Goal: Entertainment & Leisure: Browse casually

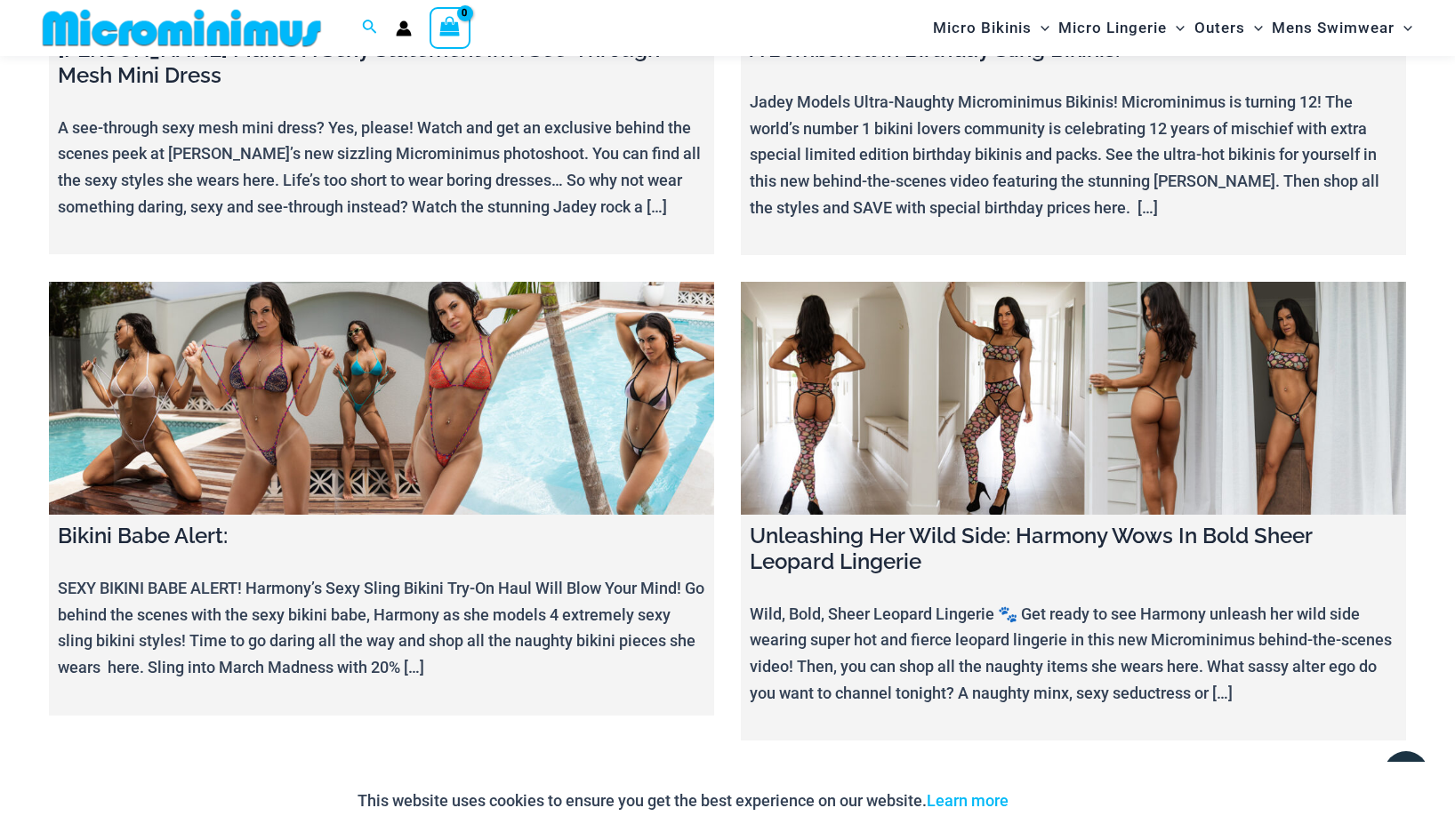
scroll to position [15207, 0]
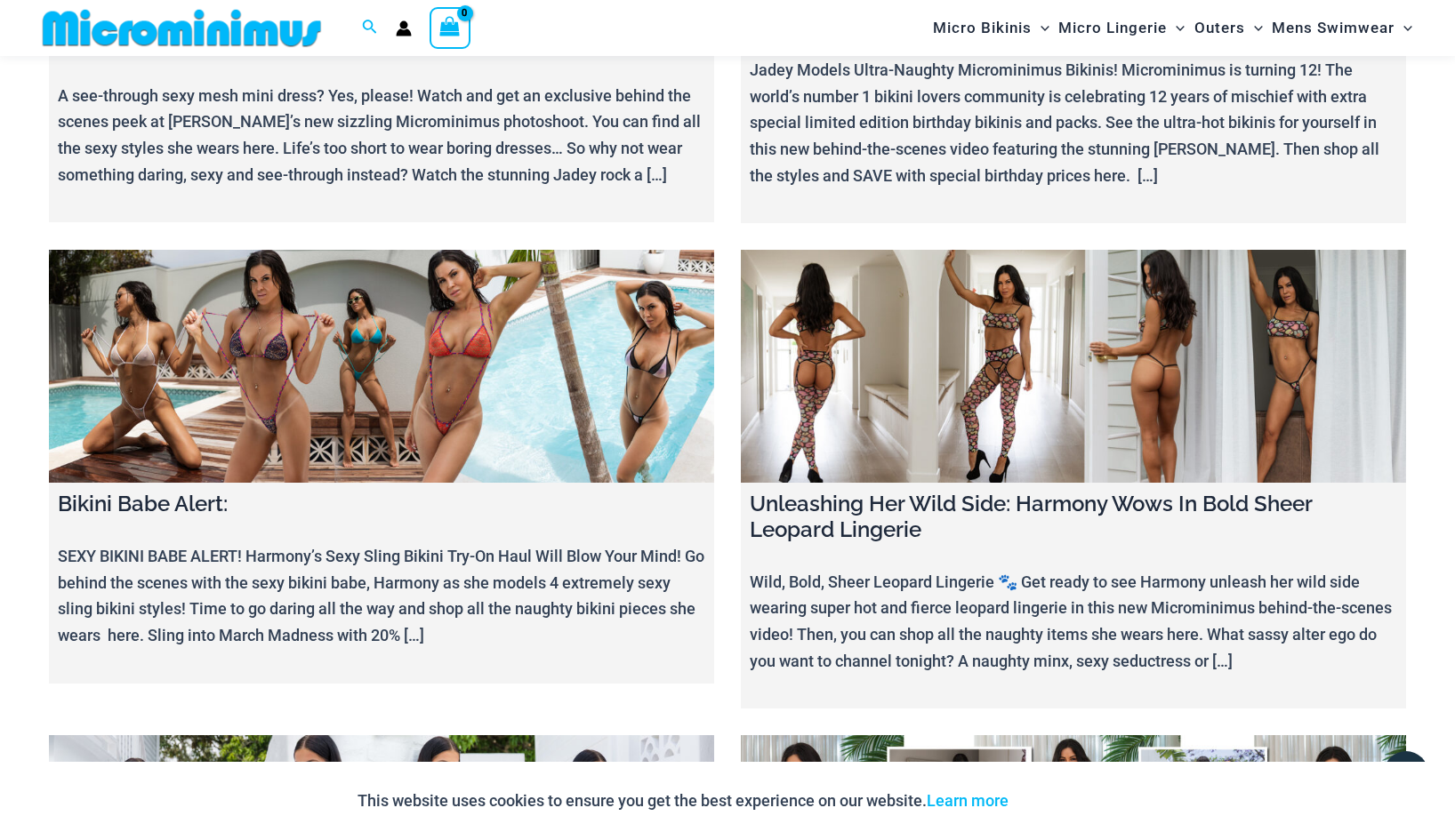
click at [488, 735] on link at bounding box center [381, 851] width 665 height 233
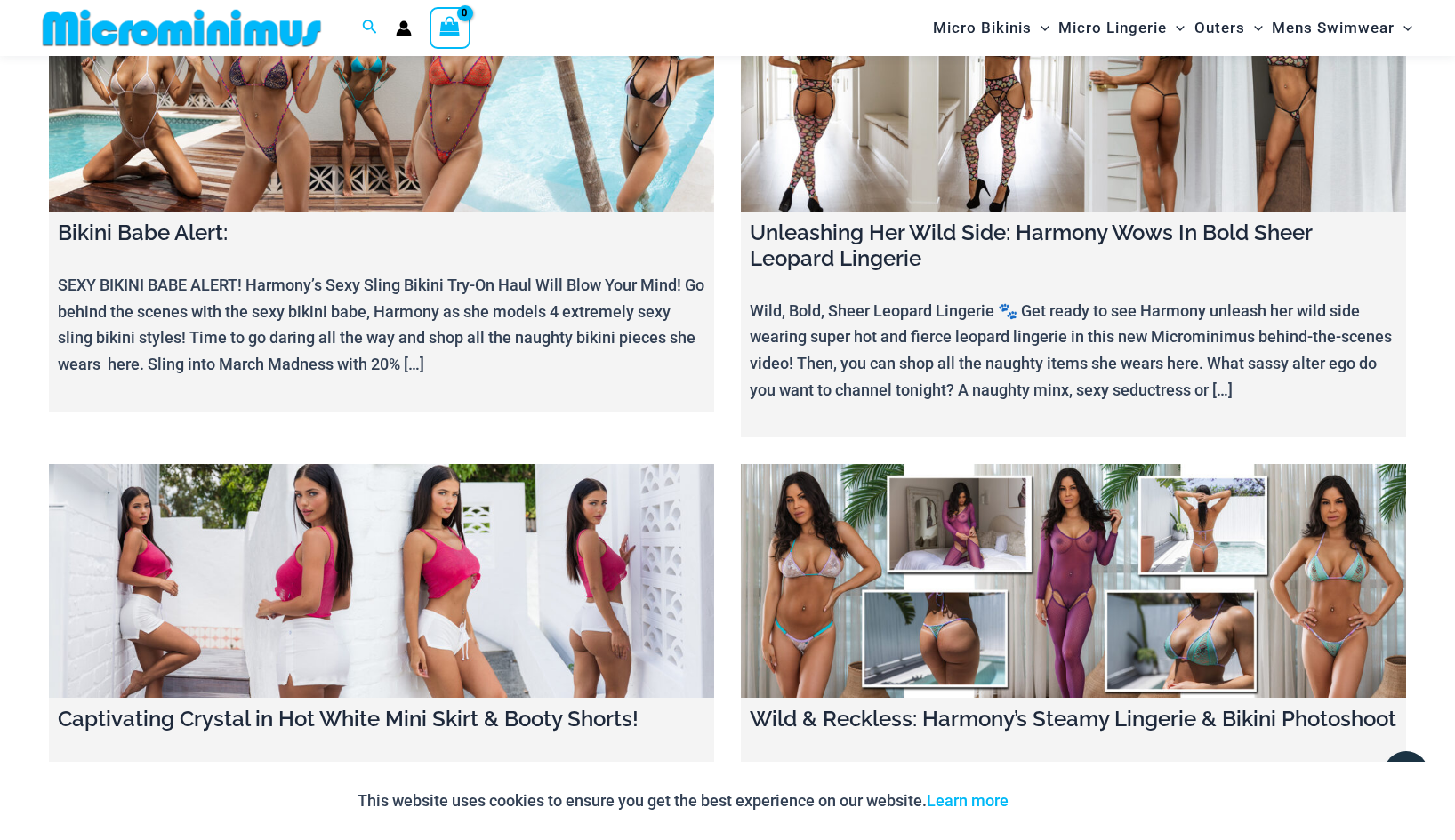
scroll to position [15513, 0]
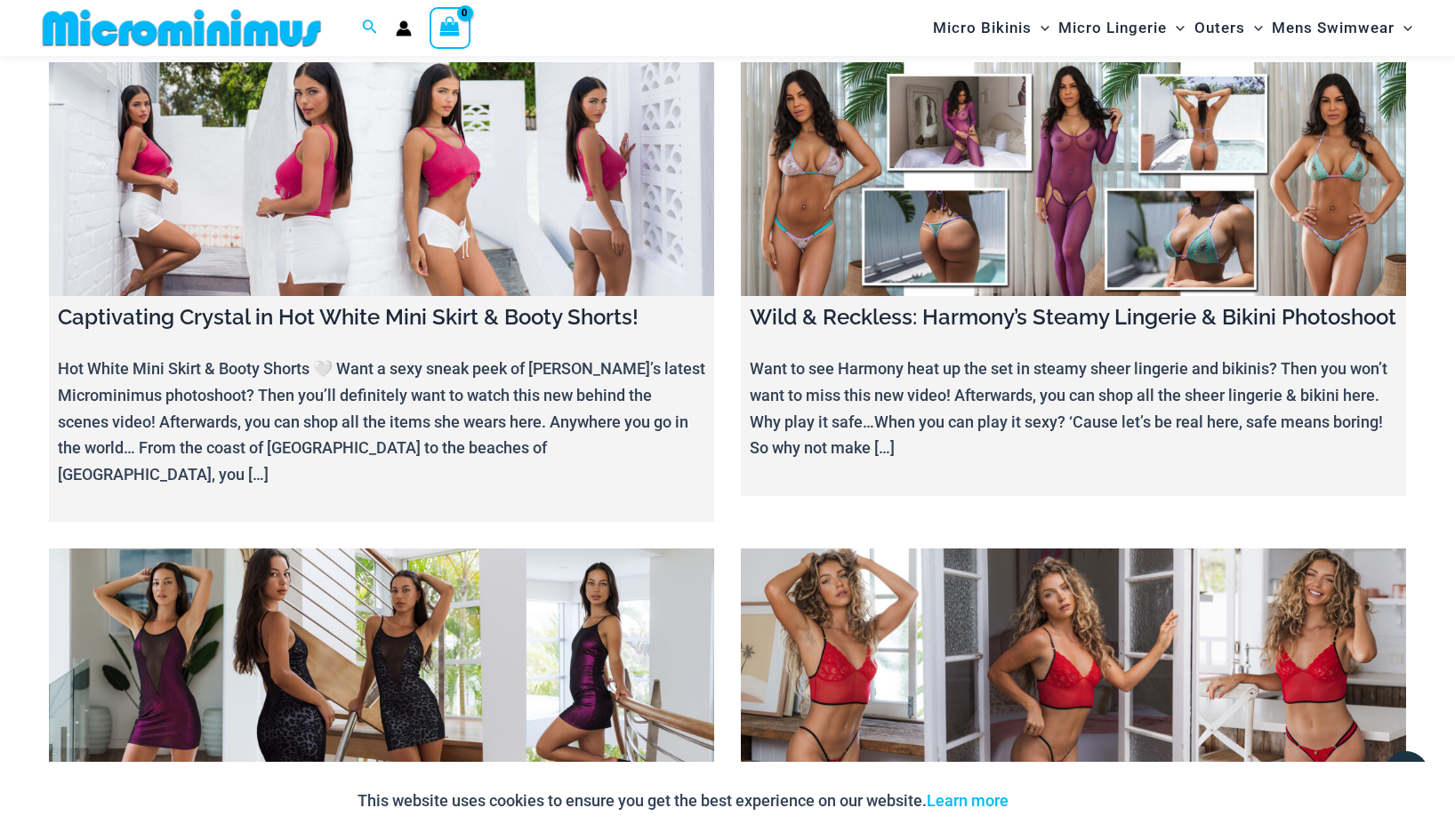
scroll to position [15913, 0]
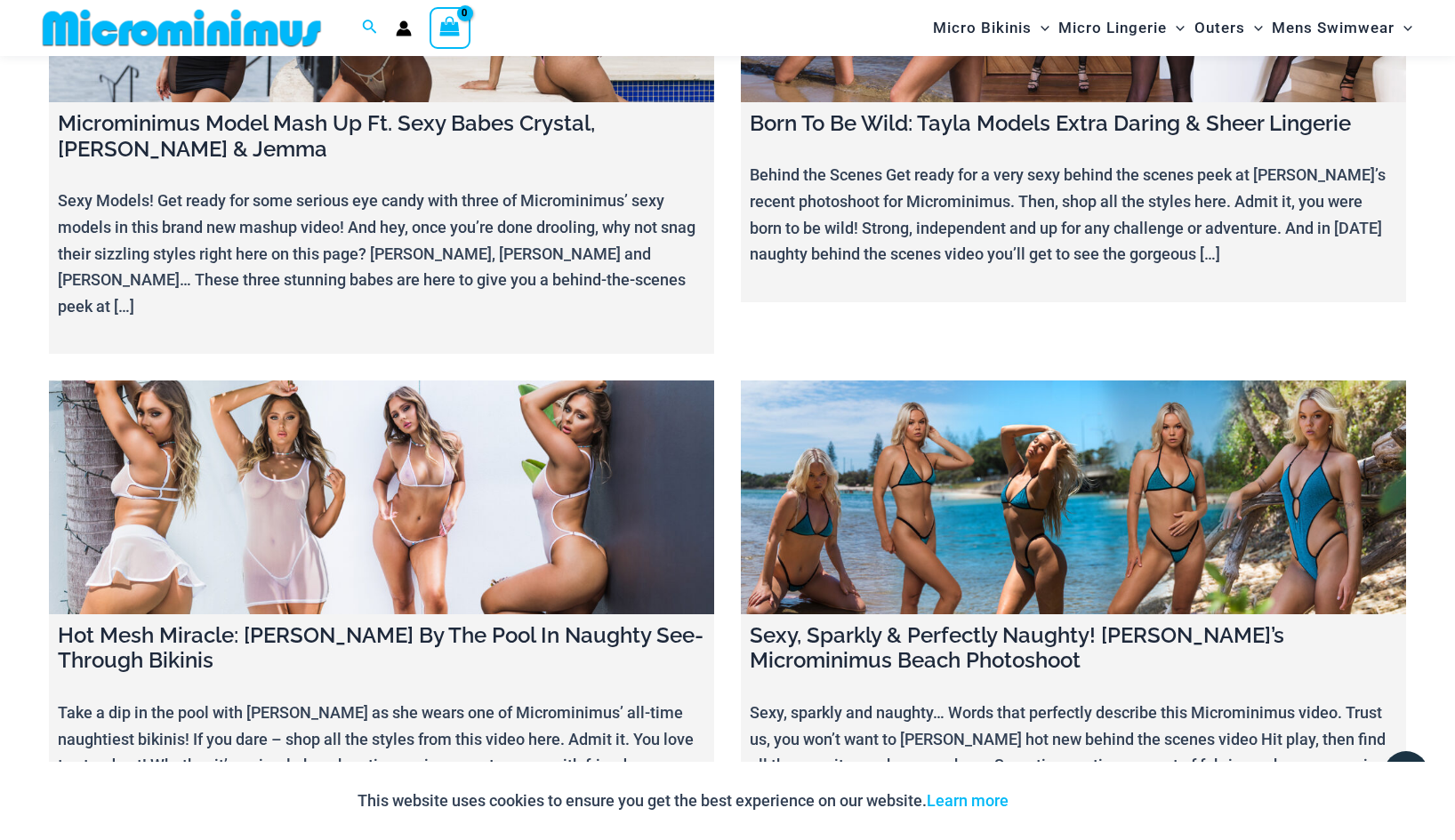
scroll to position [17077, 0]
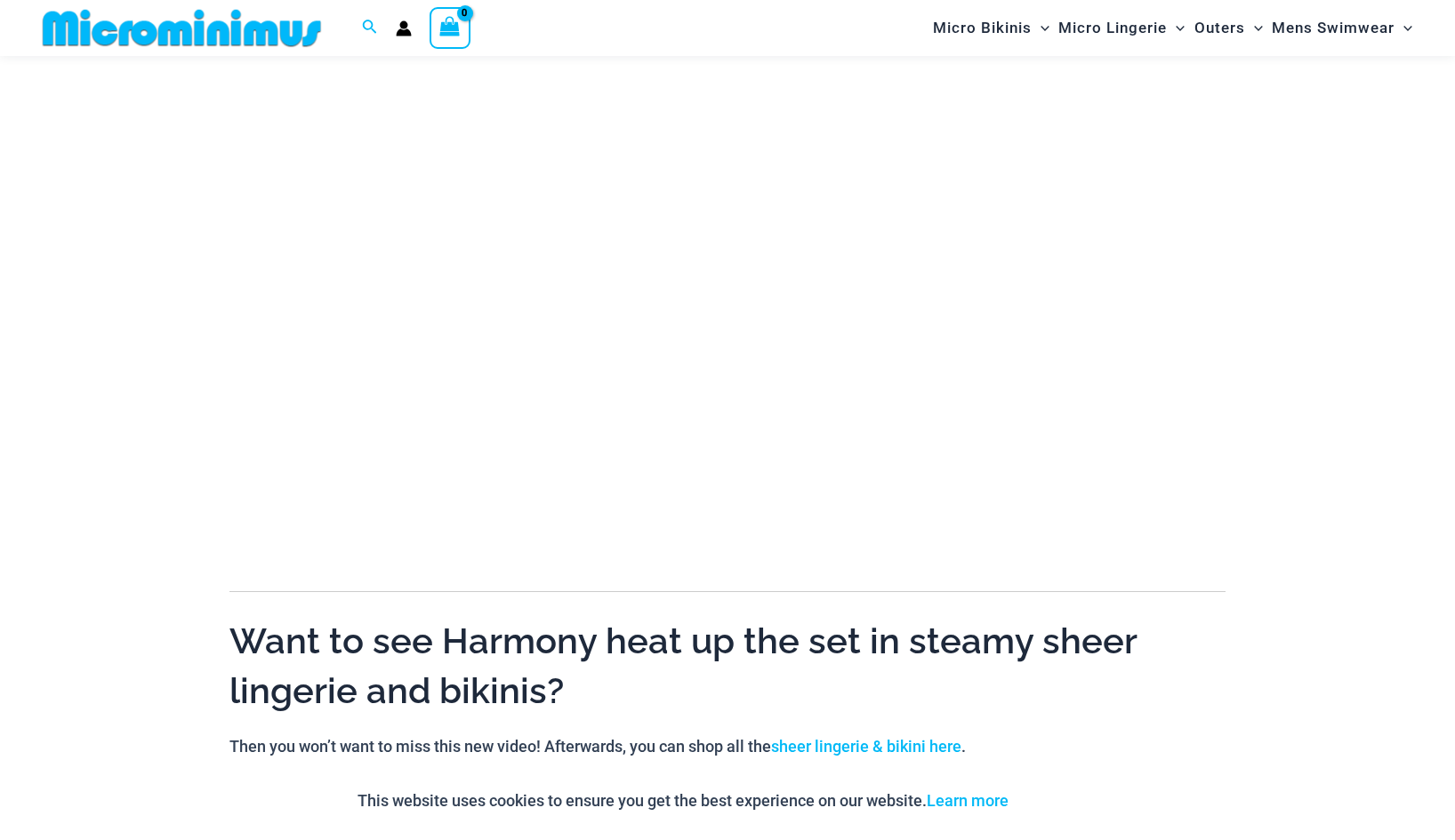
scroll to position [227, 0]
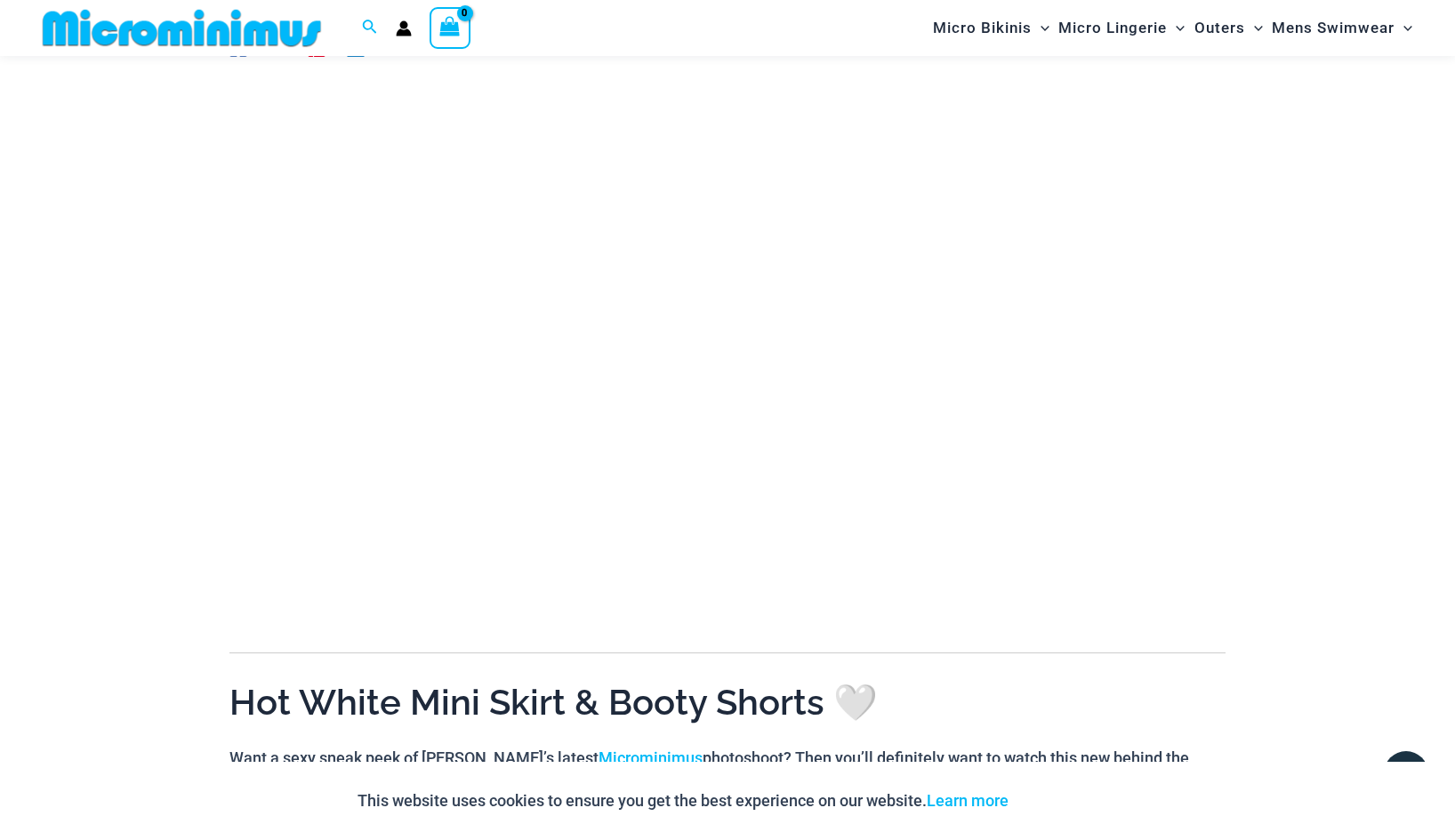
scroll to position [179, 0]
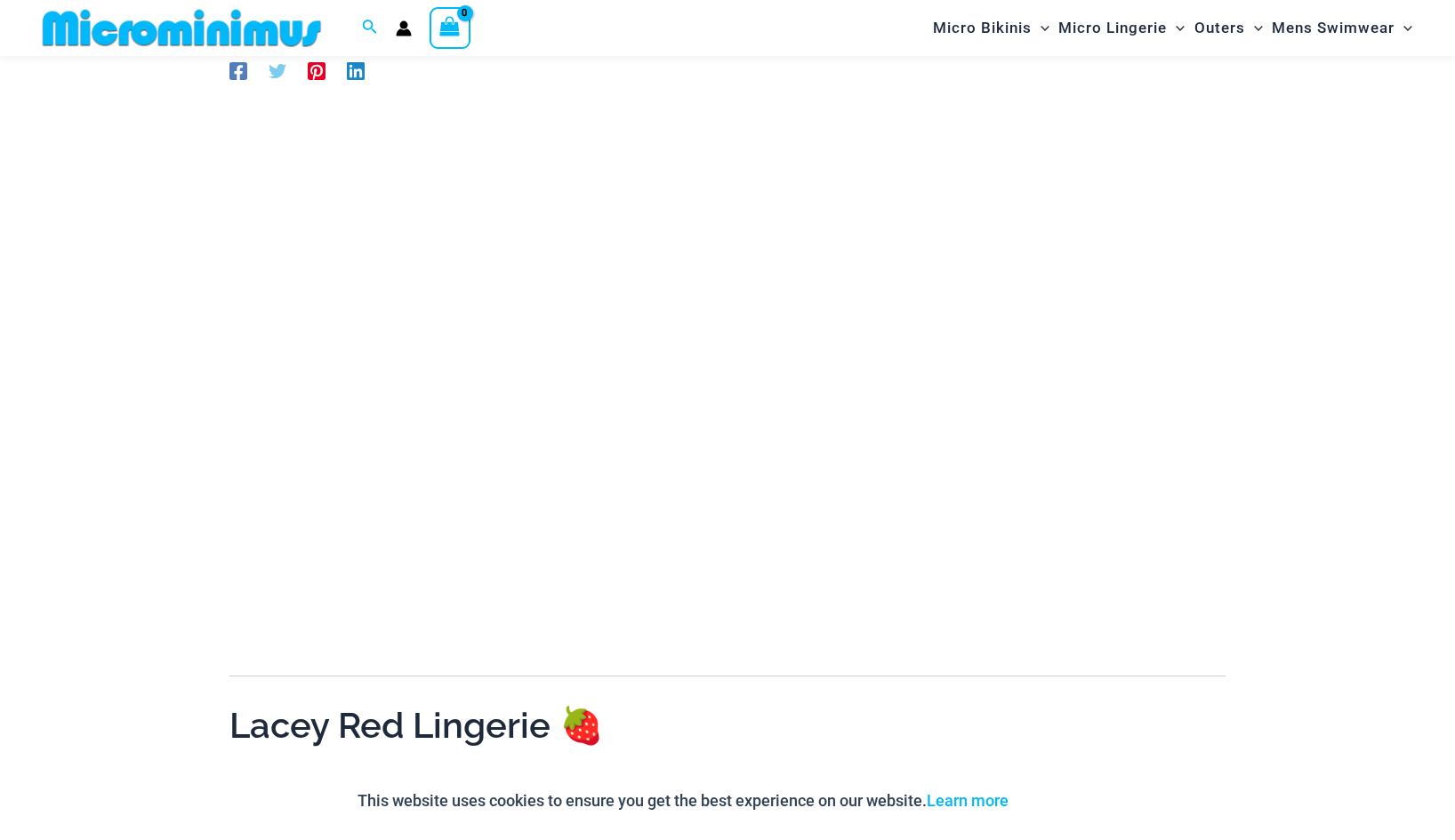
scroll to position [136, 0]
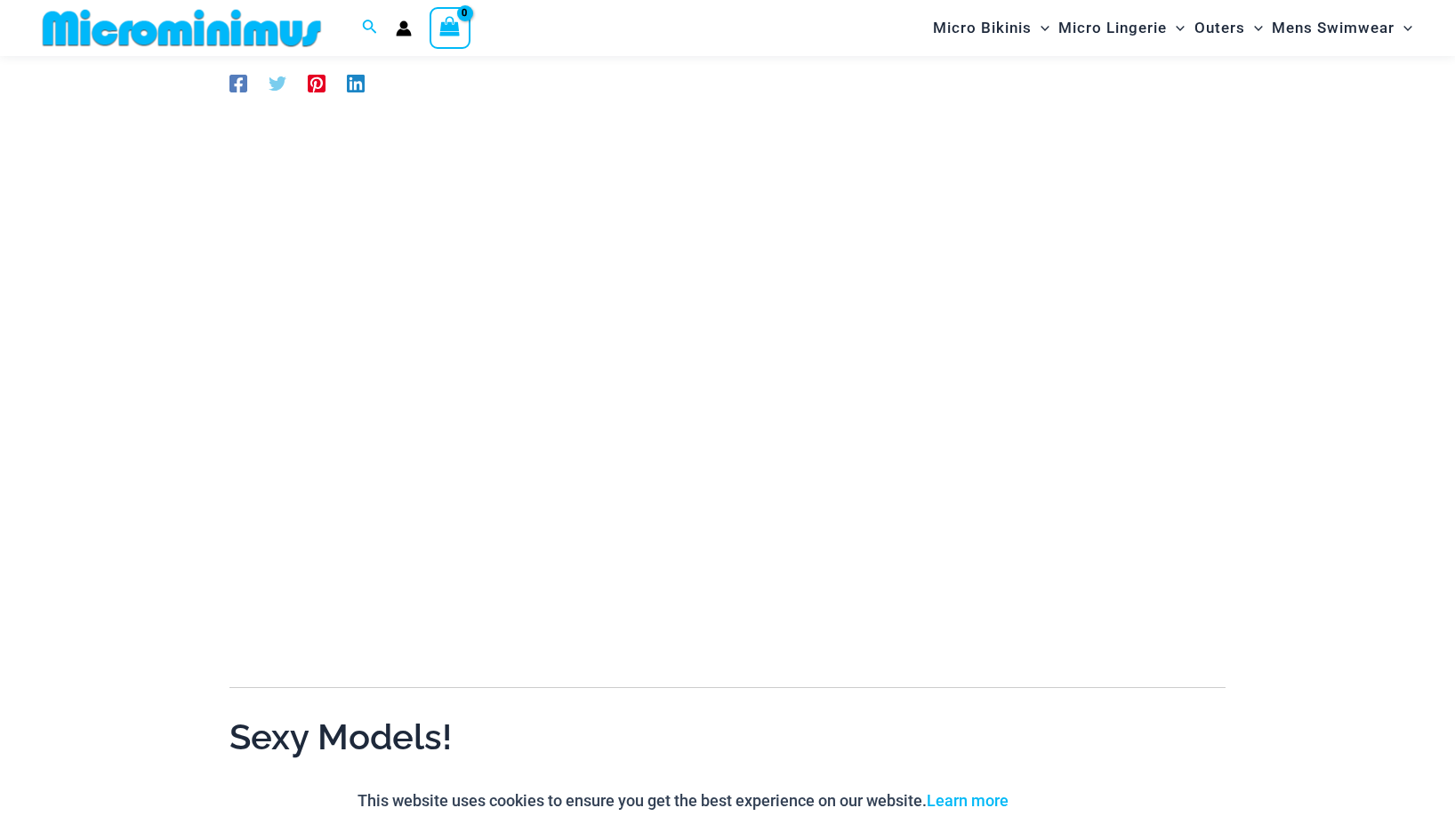
scroll to position [158, 0]
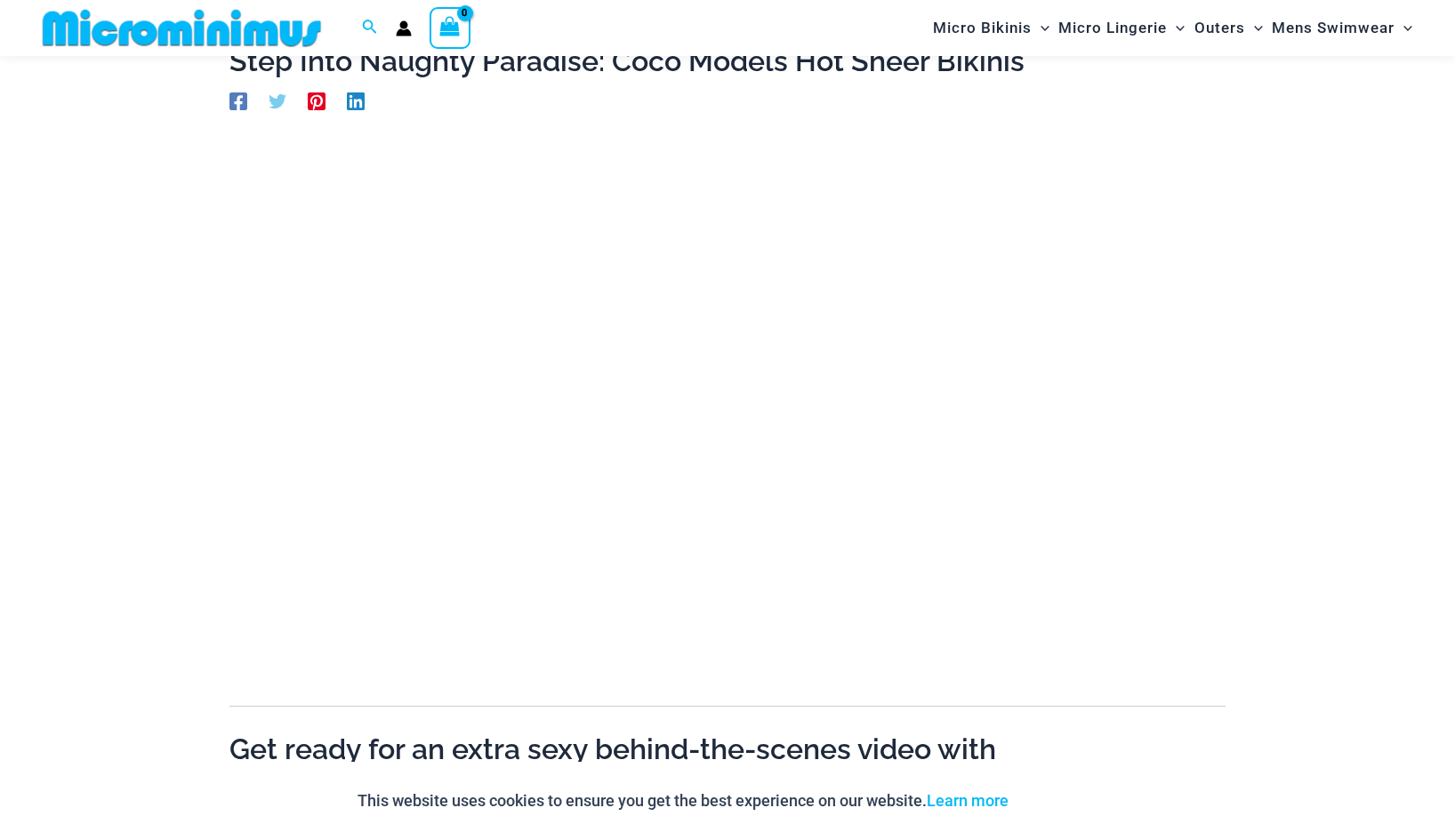
scroll to position [104, 0]
